Goal: Communication & Community: Answer question/provide support

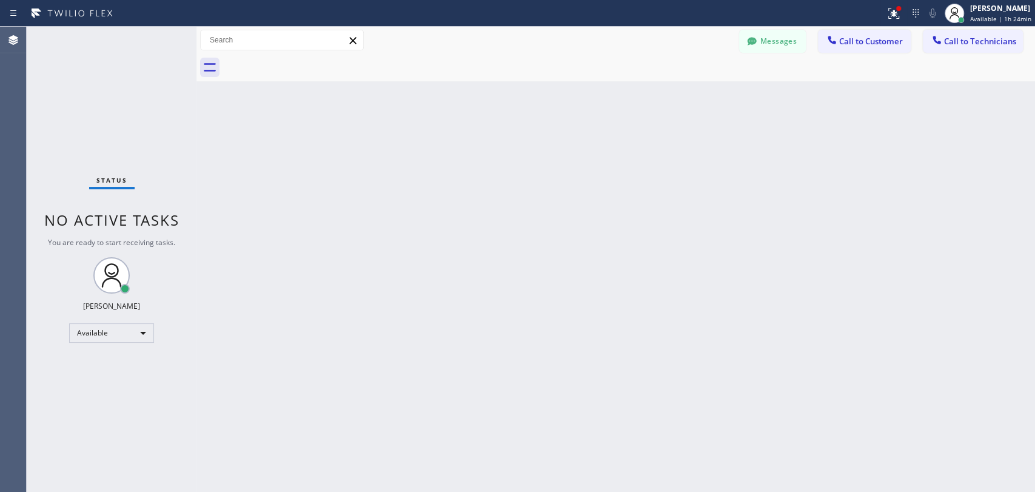
click at [747, 214] on div "Back to Dashboard Change Sender ID Customers Technicians HH [PERSON_NAME] [DATE…" at bounding box center [615, 259] width 838 height 465
click at [960, 36] on span "Call to Technicians" at bounding box center [980, 41] width 72 height 11
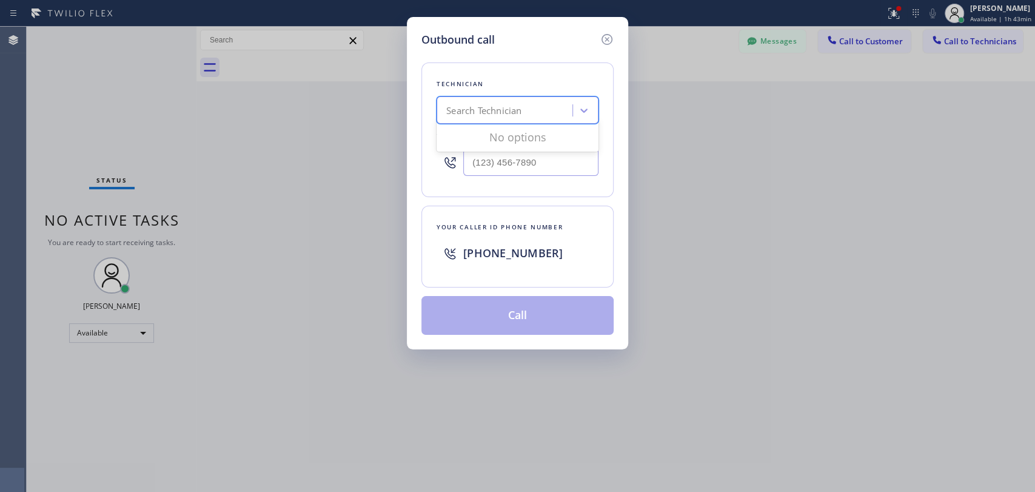
click at [474, 108] on div "Search Technician" at bounding box center [483, 111] width 75 height 14
type input "[DEMOGRAPHIC_DATA]"
click at [534, 146] on div "[PERSON_NAME] Mihsael [PERSON_NAME]" at bounding box center [517, 142] width 162 height 34
type input "[PHONE_NUMBER]"
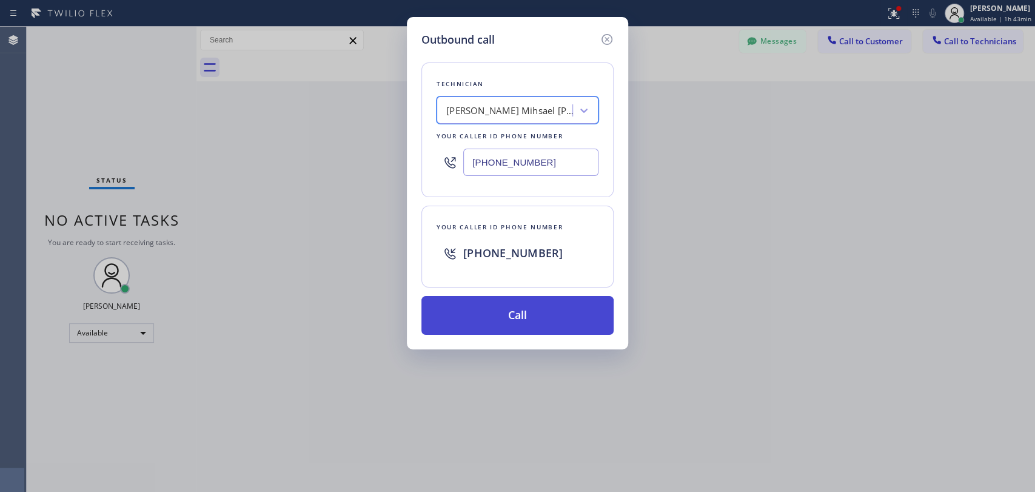
drag, startPoint x: 545, startPoint y: 321, endPoint x: 552, endPoint y: 321, distance: 6.7
click at [545, 322] on button "Call" at bounding box center [517, 315] width 192 height 39
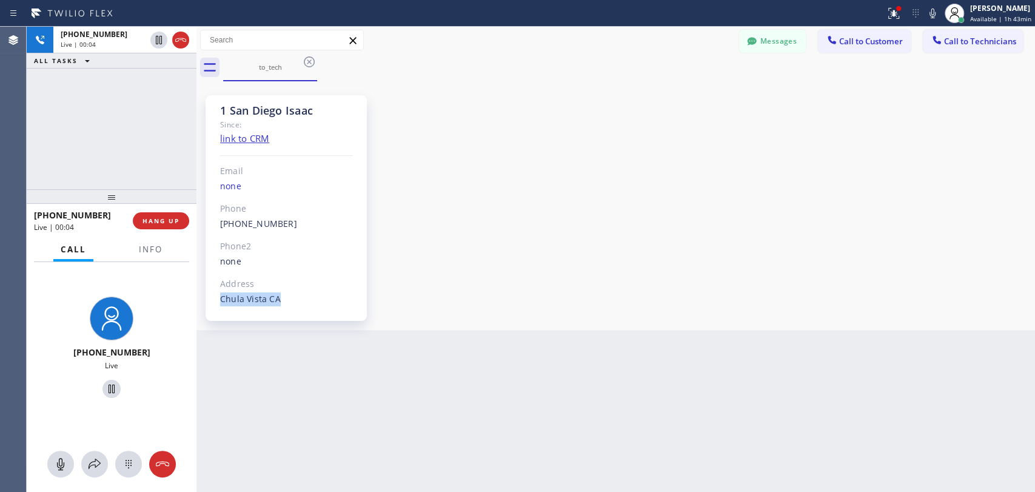
drag, startPoint x: 863, startPoint y: 291, endPoint x: 766, endPoint y: 258, distance: 102.4
click at [863, 290] on div "1 San Diego Isaac Since: link to CRM Email none Phone [PHONE_NUMBER] Outbound c…" at bounding box center [615, 205] width 832 height 242
click at [170, 176] on div "[PHONE_NUMBER] Live | 00:05 ALL TASKS ALL TASKS ACTIVE TASKS TASKS IN WRAP UP" at bounding box center [112, 108] width 170 height 162
click at [155, 218] on span "HANG UP" at bounding box center [160, 220] width 37 height 8
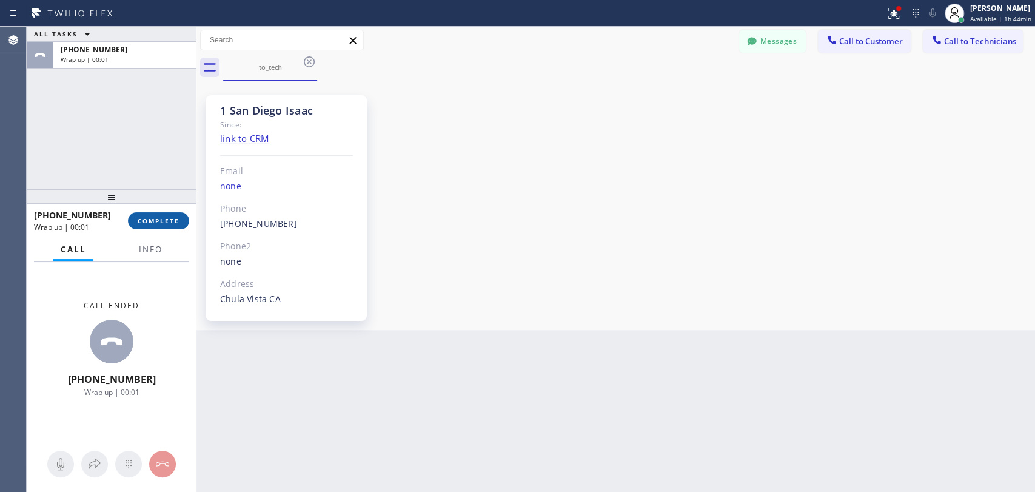
click at [155, 225] on button "COMPLETE" at bounding box center [158, 220] width 61 height 17
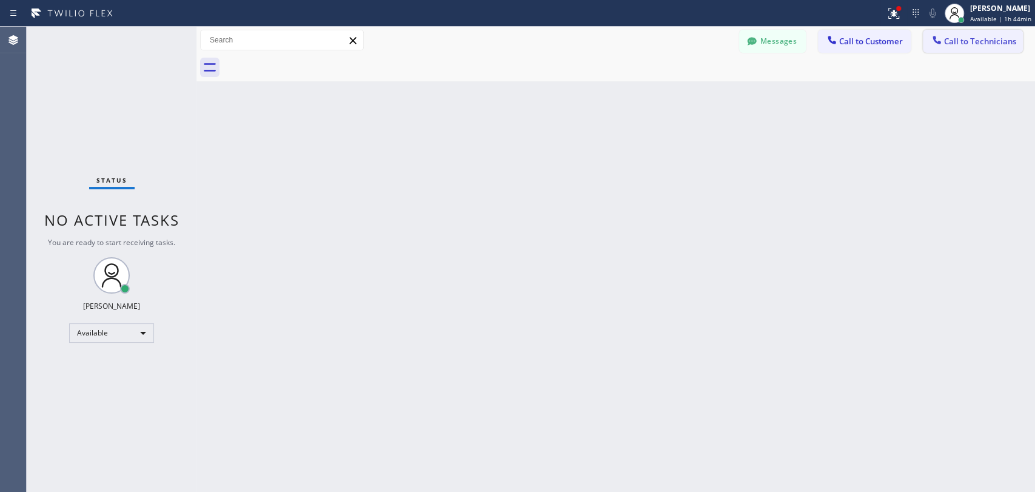
click at [967, 40] on span "Call to Technicians" at bounding box center [980, 41] width 72 height 11
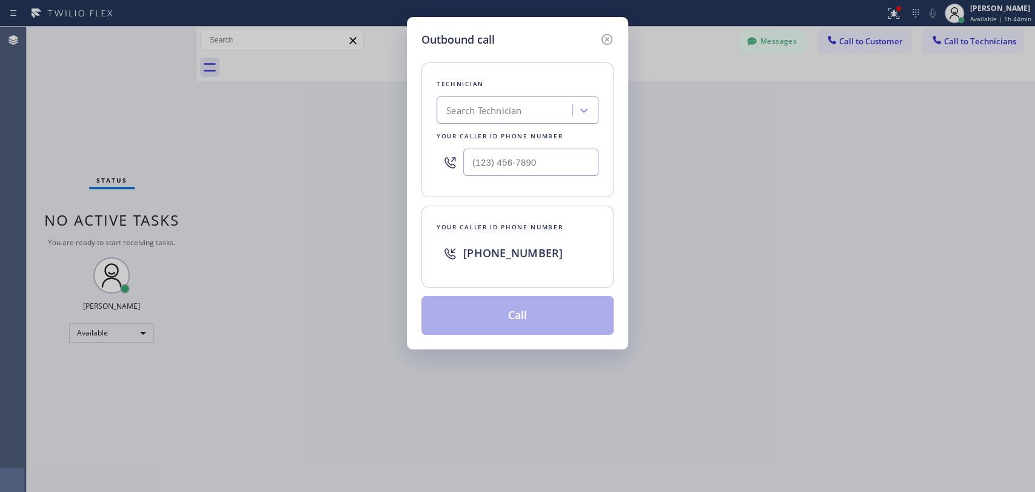
click at [508, 113] on div "Search Technician" at bounding box center [483, 111] width 75 height 14
type input "anth"
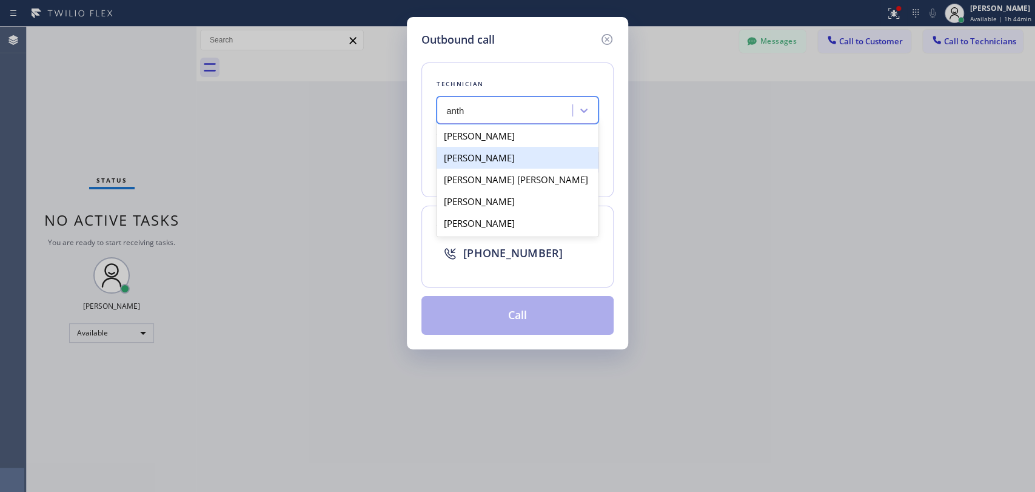
click at [516, 154] on div "[PERSON_NAME]" at bounding box center [517, 158] width 162 height 22
type input "[PHONE_NUMBER]"
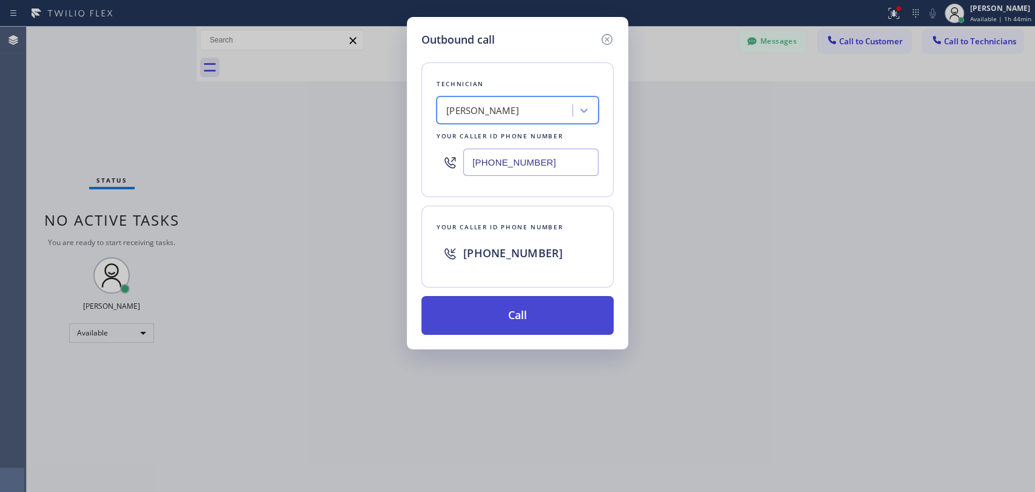
click at [504, 309] on button "Call" at bounding box center [517, 315] width 192 height 39
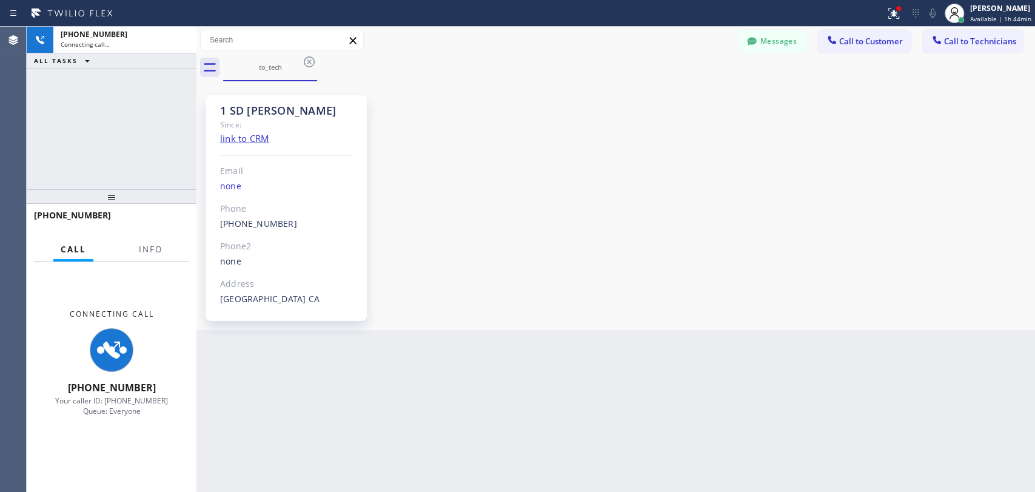
scroll to position [3168, 0]
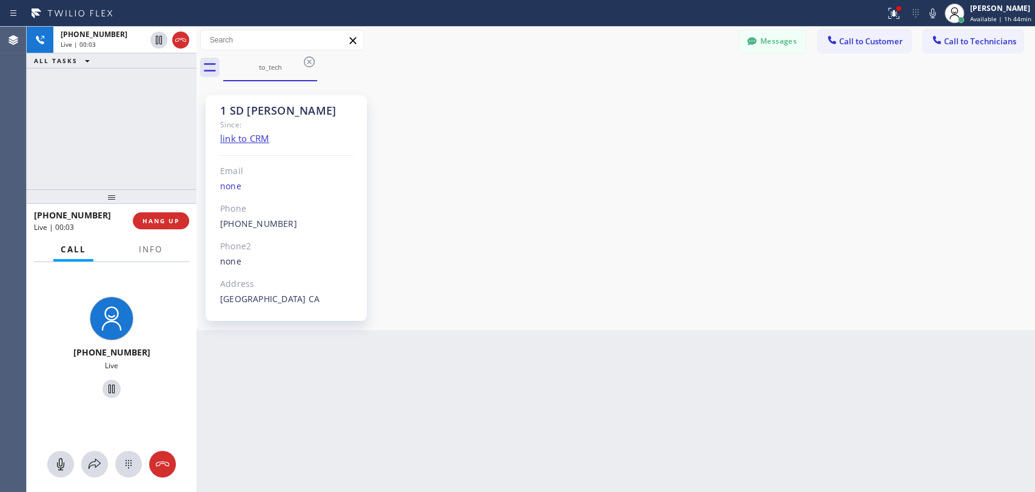
click at [151, 161] on div "[PHONE_NUMBER] Live | 00:03 ALL TASKS ALL TASKS ACTIVE TASKS TASKS IN WRAP UP" at bounding box center [112, 108] width 170 height 162
click at [156, 220] on span "HANG UP" at bounding box center [160, 220] width 37 height 8
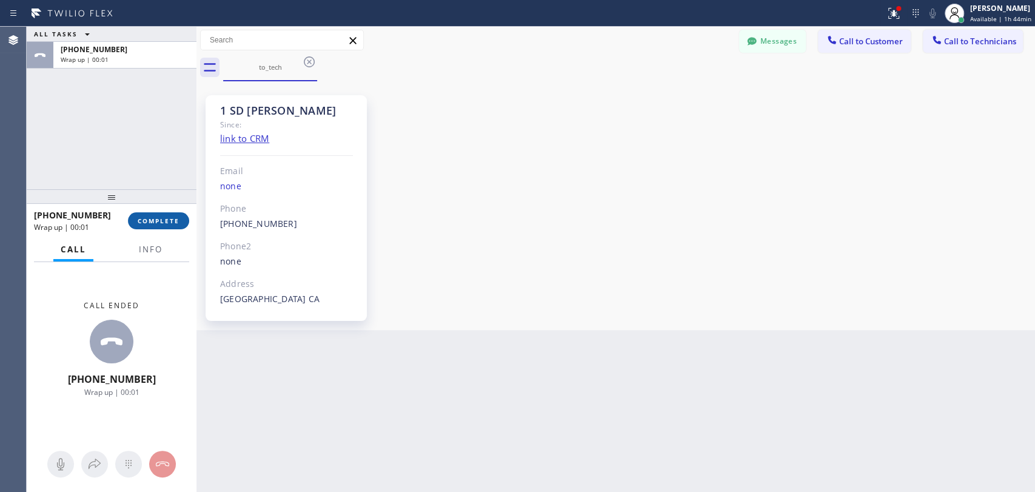
click at [159, 222] on span "COMPLETE" at bounding box center [159, 220] width 42 height 8
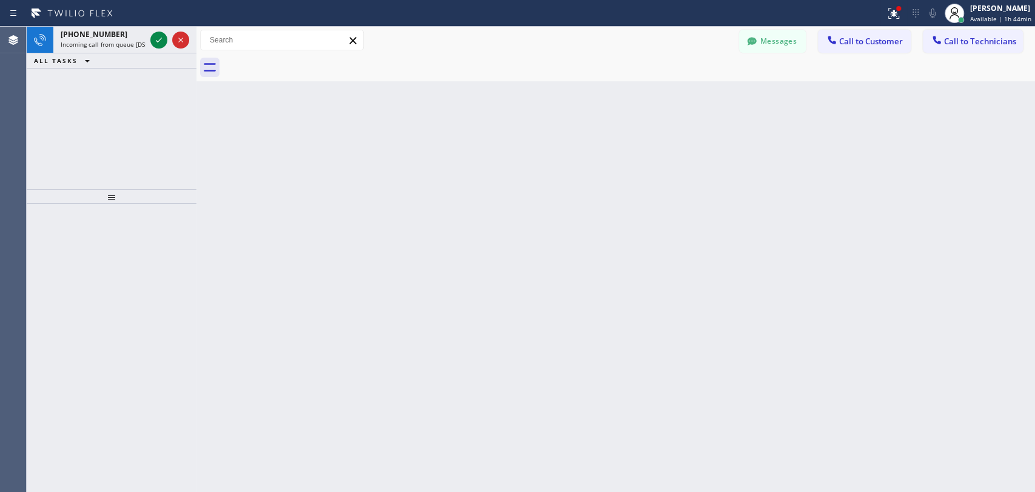
click at [815, 189] on div "Back to Dashboard Change Sender ID Customers Technicians HH [PERSON_NAME] [DATE…" at bounding box center [615, 259] width 838 height 465
click at [157, 37] on icon at bounding box center [159, 40] width 15 height 15
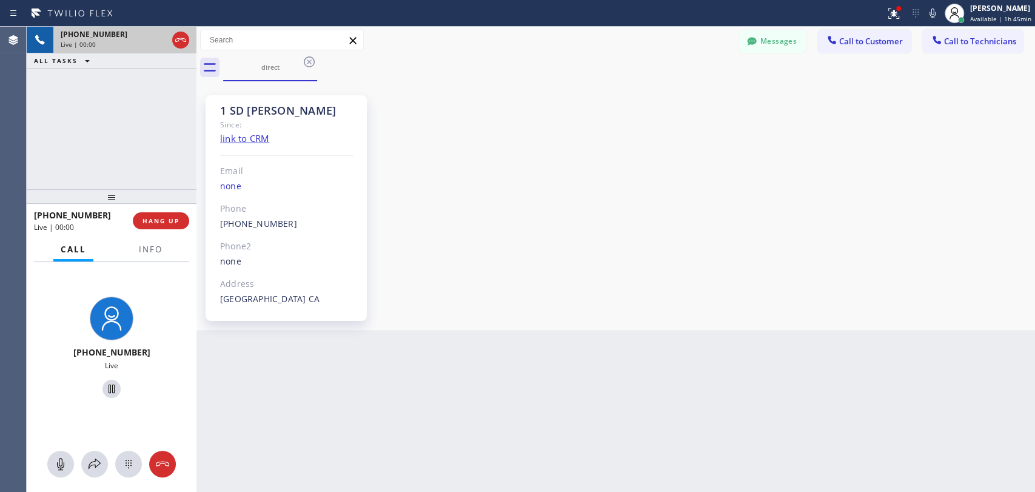
scroll to position [3168, 0]
click at [164, 224] on span "HANG UP" at bounding box center [160, 220] width 37 height 8
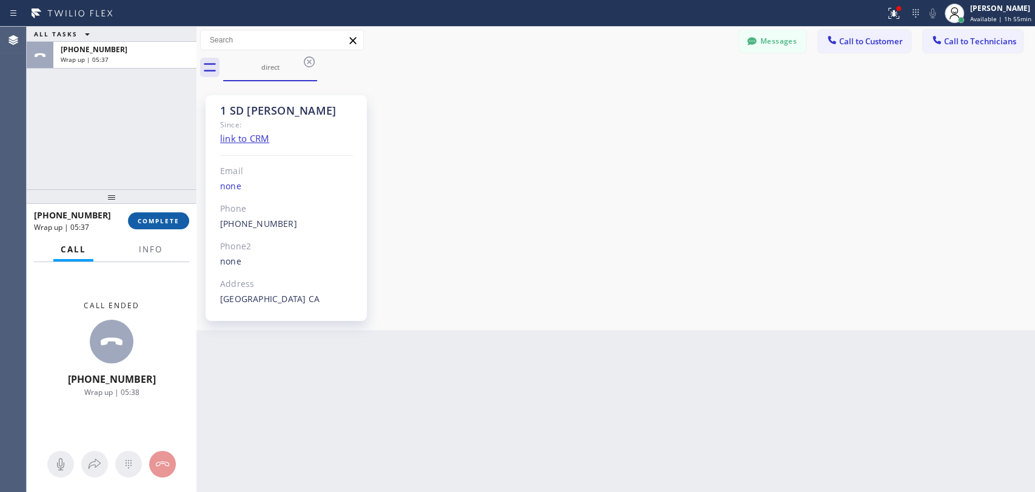
click at [156, 224] on span "COMPLETE" at bounding box center [159, 220] width 42 height 8
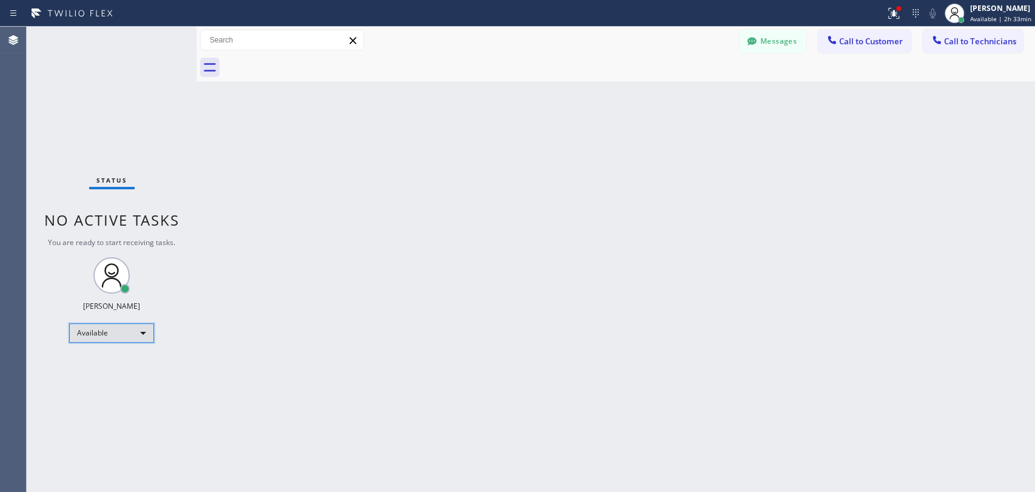
click at [127, 336] on div "Available" at bounding box center [111, 332] width 85 height 19
click at [121, 345] on li "Offline" at bounding box center [111, 348] width 82 height 15
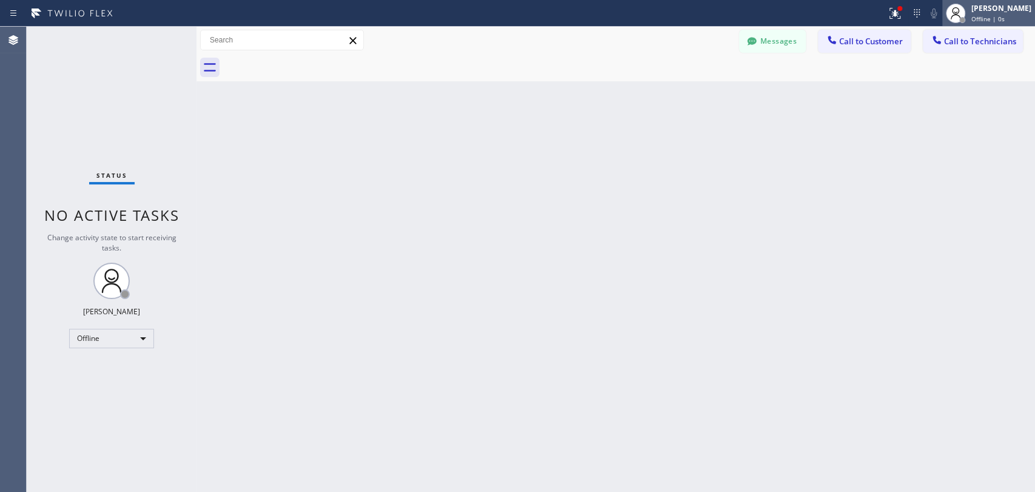
click at [980, 15] on span "Offline | 0s" at bounding box center [987, 19] width 33 height 8
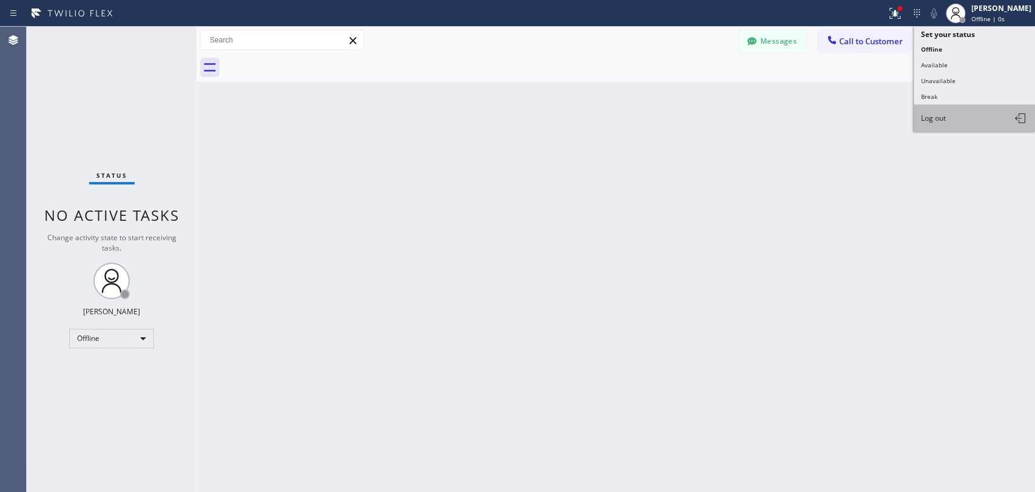
click at [953, 108] on button "Log out" at bounding box center [973, 118] width 121 height 27
